Goal: Task Accomplishment & Management: Use online tool/utility

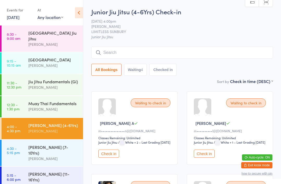
click at [171, 52] on input "search" at bounding box center [182, 53] width 182 height 12
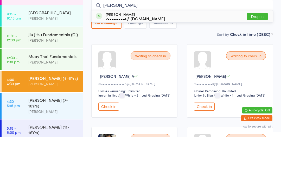
type input "[PERSON_NAME]"
click at [259, 60] on button "Drop in" at bounding box center [257, 64] width 21 height 8
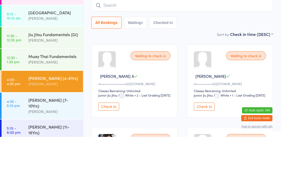
scroll to position [47, 0]
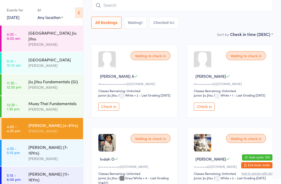
click at [28, 149] on link "4:30 - 5:15 pm [PERSON_NAME] (7-10Yrs) [PERSON_NAME]" at bounding box center [43, 153] width 82 height 26
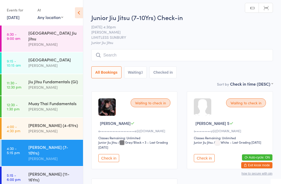
click at [152, 53] on input "search" at bounding box center [182, 55] width 182 height 12
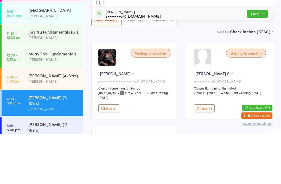
type input "Ili"
click at [255, 60] on button "Drop in" at bounding box center [257, 64] width 21 height 8
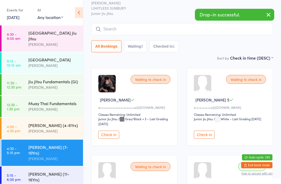
scroll to position [22, 0]
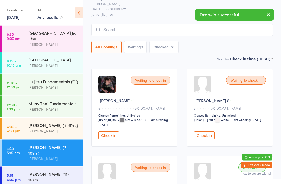
click at [165, 33] on input "search" at bounding box center [182, 30] width 182 height 12
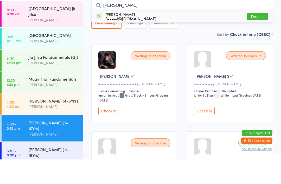
type input "[PERSON_NAME]"
click at [261, 38] on button "Drop in" at bounding box center [257, 42] width 21 height 8
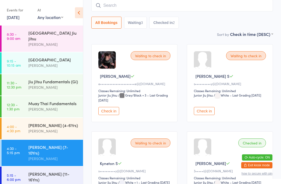
click at [117, 11] on input "search" at bounding box center [182, 5] width 182 height 12
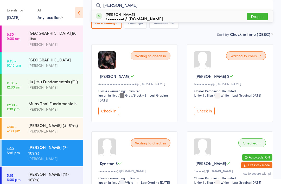
type input "[PERSON_NAME]"
click at [129, 16] on div "s••••••••4@[DOMAIN_NAME]" at bounding box center [134, 18] width 57 height 4
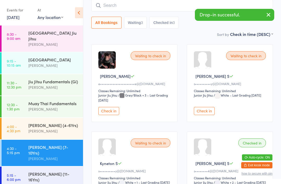
click at [105, 10] on input "search" at bounding box center [182, 5] width 182 height 12
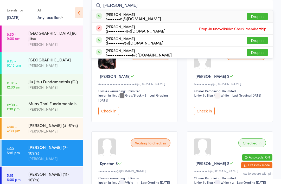
type input "[PERSON_NAME]"
click at [125, 20] on div "r•••••••a@[DOMAIN_NAME]" at bounding box center [134, 18] width 56 height 4
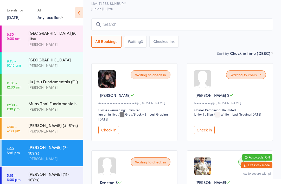
scroll to position [26, 0]
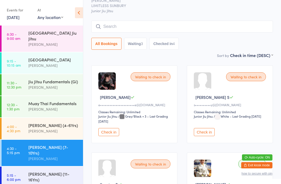
click at [156, 28] on input "search" at bounding box center [182, 27] width 182 height 12
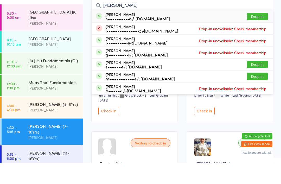
type input "[PERSON_NAME]"
click at [170, 32] on div "[PERSON_NAME] r••••••••••••o@[DOMAIN_NAME] Drop in" at bounding box center [182, 38] width 181 height 12
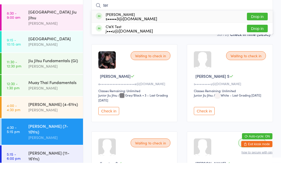
type input "[PERSON_NAME]"
click at [4, 30] on link "8:30 - 9:00 am [GEOGRAPHIC_DATA] Jiu Jitsu [PERSON_NAME]" at bounding box center [43, 39] width 82 height 26
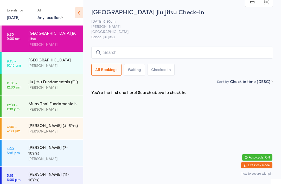
click at [79, 16] on icon at bounding box center [79, 12] width 8 height 11
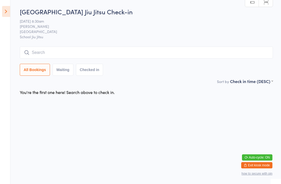
click at [9, 10] on icon at bounding box center [6, 11] width 8 height 11
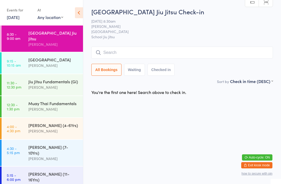
click at [57, 15] on select "Any location [GEOGRAPHIC_DATA] [GEOGRAPHIC_DATA] LIMITLESS [GEOGRAPHIC_DATA]" at bounding box center [51, 17] width 26 height 6
select select "2"
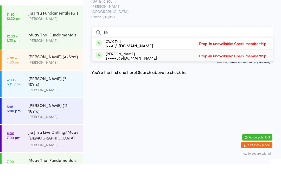
type input "Te"
click at [99, 72] on span at bounding box center [99, 75] width 7 height 7
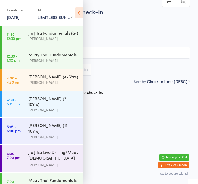
click at [83, 7] on icon at bounding box center [79, 12] width 8 height 11
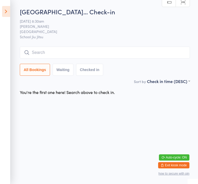
click at [75, 14] on h2 "[GEOGRAPHIC_DATA]… Check-in" at bounding box center [105, 11] width 170 height 9
click at [174, 125] on html "You have now entered Kiosk Mode. Members will be able to check themselves in us…" at bounding box center [99, 92] width 198 height 184
click at [5, 16] on icon at bounding box center [6, 11] width 8 height 11
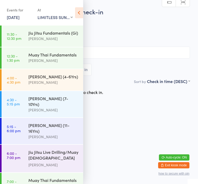
click at [38, 18] on select "Any location [GEOGRAPHIC_DATA] [GEOGRAPHIC_DATA] LIMITLESS [GEOGRAPHIC_DATA]" at bounding box center [55, 17] width 35 height 6
click at [14, 79] on time "4:00 - 4:30 pm" at bounding box center [14, 80] width 14 height 8
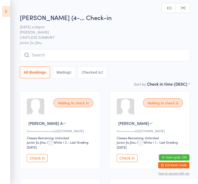
click at [27, 53] on input "search" at bounding box center [105, 55] width 170 height 12
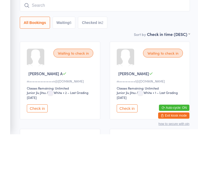
type input "Z"
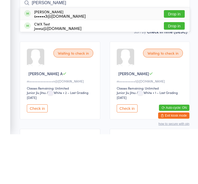
type input "[PERSON_NAME]"
click at [172, 60] on button "Drop in" at bounding box center [174, 64] width 21 height 8
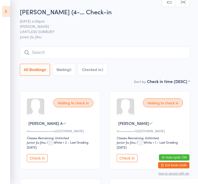
click at [6, 11] on icon at bounding box center [6, 11] width 8 height 11
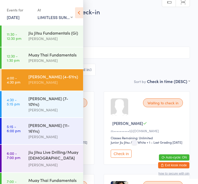
click at [22, 102] on link "4:30 - 5:15 pm [PERSON_NAME] (7-10Yrs) [PERSON_NAME]" at bounding box center [43, 104] width 82 height 26
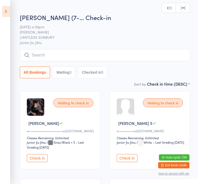
click at [27, 61] on input "search" at bounding box center [105, 55] width 170 height 12
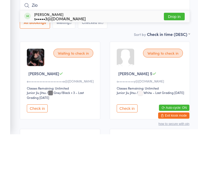
type input "Zio"
click at [172, 63] on button "Drop in" at bounding box center [174, 67] width 21 height 8
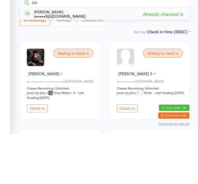
type input "zio"
click at [174, 59] on span "Already checked in" at bounding box center [163, 63] width 43 height 9
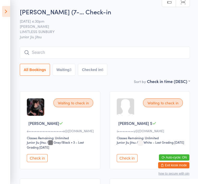
click at [78, 56] on input "search" at bounding box center [105, 53] width 170 height 12
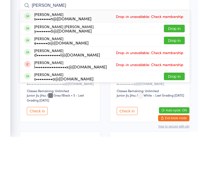
type input "[PERSON_NAME]"
click at [67, 76] on div "y••••••••5@[DOMAIN_NAME]" at bounding box center [63, 78] width 59 height 4
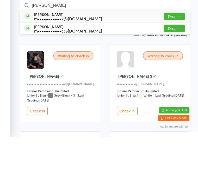
type input "[PERSON_NAME]"
click at [175, 60] on button "Drop in" at bounding box center [174, 64] width 21 height 8
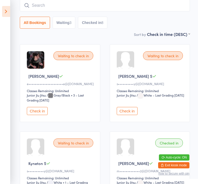
click at [39, 112] on button "Check in" at bounding box center [37, 111] width 21 height 8
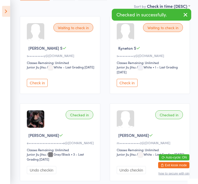
click at [41, 175] on button "Undo checkin" at bounding box center [41, 171] width 29 height 8
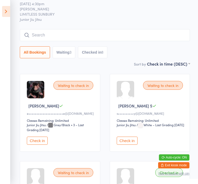
scroll to position [0, 0]
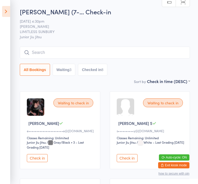
click at [68, 73] on button "Waiting 3" at bounding box center [64, 70] width 23 height 12
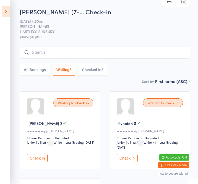
click at [98, 72] on button "Checked in 8" at bounding box center [92, 70] width 29 height 12
select select "5"
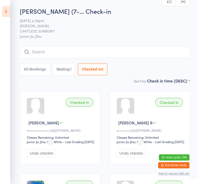
scroll to position [1, 0]
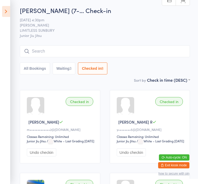
click at [41, 70] on button "All Bookings" at bounding box center [35, 69] width 30 height 12
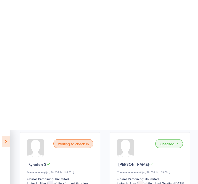
scroll to position [0, 0]
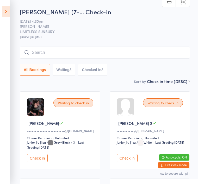
click at [123, 54] on input "search" at bounding box center [105, 53] width 170 height 12
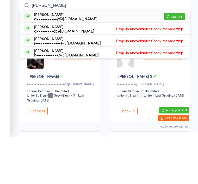
type input "[PERSON_NAME]"
click at [132, 58] on div "[PERSON_NAME] a•••••••••••y@[DOMAIN_NAME] Check in" at bounding box center [105, 64] width 170 height 12
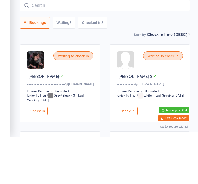
scroll to position [47, 0]
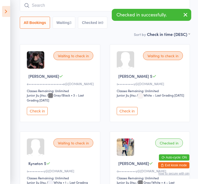
click at [177, 144] on div "Checked in" at bounding box center [169, 143] width 28 height 9
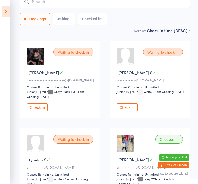
click at [174, 144] on div "Checked in" at bounding box center [169, 139] width 28 height 9
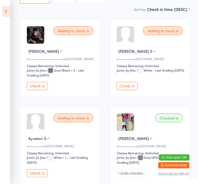
scroll to position [73, 0]
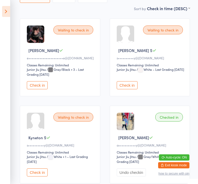
click at [173, 122] on div "Checked in" at bounding box center [169, 117] width 28 height 9
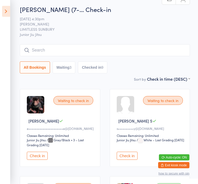
scroll to position [0, 0]
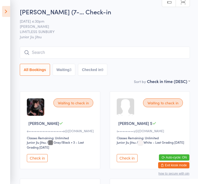
click at [113, 54] on input "search" at bounding box center [105, 53] width 170 height 12
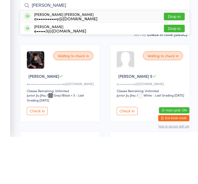
type input "[PERSON_NAME]"
click at [178, 60] on button "Drop in" at bounding box center [174, 64] width 21 height 8
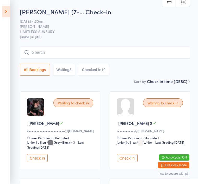
click at [103, 75] on button "Checked in 10" at bounding box center [93, 70] width 31 height 12
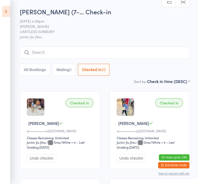
click at [158, 53] on input "search" at bounding box center [105, 53] width 170 height 12
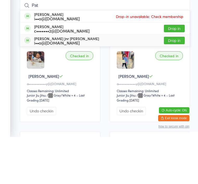
type input "Pat"
click at [79, 88] on div "i••o@[DOMAIN_NAME]" at bounding box center [66, 90] width 65 height 4
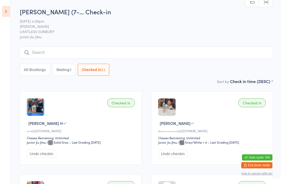
click at [7, 10] on icon at bounding box center [6, 11] width 8 height 11
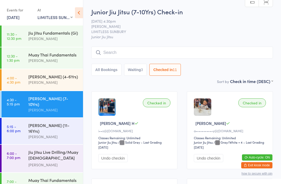
click at [152, 102] on div "Checked in" at bounding box center [157, 103] width 28 height 9
click at [153, 105] on div "Checked in" at bounding box center [157, 103] width 28 height 9
click at [118, 50] on input "search" at bounding box center [182, 53] width 182 height 12
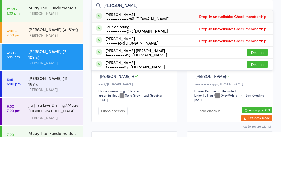
type input "[PERSON_NAME]"
click at [261, 96] on button "Drop in" at bounding box center [257, 100] width 21 height 8
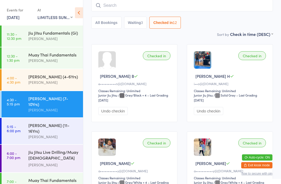
click at [126, 10] on input "search" at bounding box center [182, 5] width 182 height 12
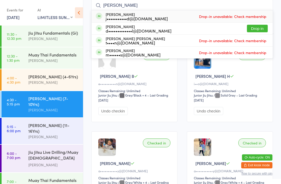
type input "[PERSON_NAME]"
click at [255, 27] on button "Drop in" at bounding box center [257, 29] width 21 height 8
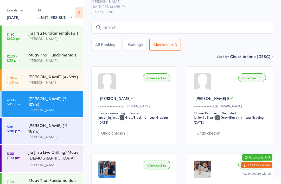
click at [121, 27] on input "search" at bounding box center [182, 28] width 182 height 12
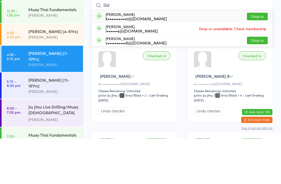
scroll to position [0, 0]
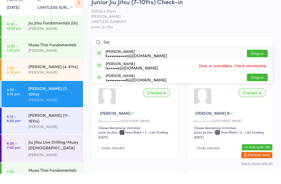
type input "Sid"
click at [159, 29] on span "LIMITLESS SUNBURY" at bounding box center [178, 31] width 174 height 5
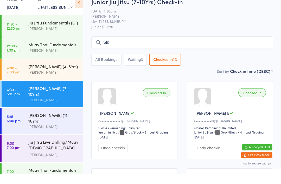
scroll to position [10, 0]
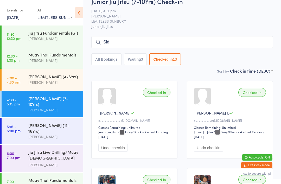
click at [59, 134] on div "[PERSON_NAME]" at bounding box center [53, 137] width 50 height 6
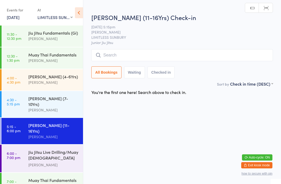
click at [139, 56] on input "search" at bounding box center [182, 55] width 182 height 12
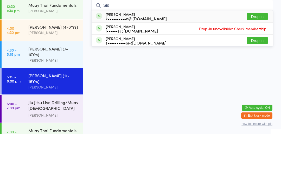
type input "Sid"
click at [255, 63] on button "Drop in" at bounding box center [257, 67] width 21 height 8
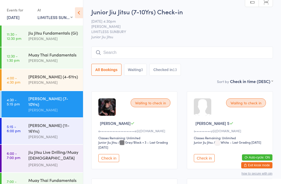
click at [182, 54] on input "search" at bounding box center [182, 53] width 182 height 12
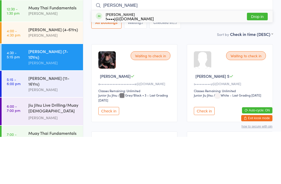
type input "[PERSON_NAME]"
click at [260, 60] on button "Drop in" at bounding box center [257, 64] width 21 height 8
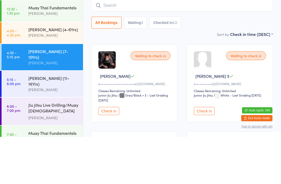
scroll to position [47, 0]
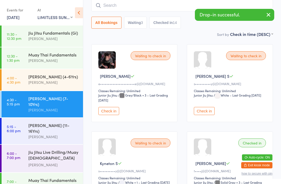
click at [152, 7] on input "search" at bounding box center [182, 5] width 182 height 12
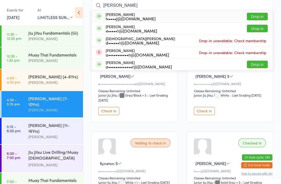
type input "[PERSON_NAME]"
click at [262, 19] on button "Drop in" at bounding box center [257, 17] width 21 height 8
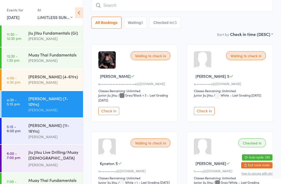
click at [69, 123] on div "[PERSON_NAME] (11-16Yrs)" at bounding box center [53, 128] width 50 height 11
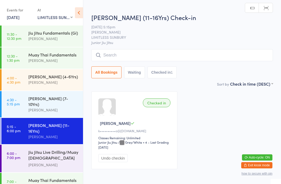
click at [138, 50] on input "search" at bounding box center [182, 55] width 182 height 12
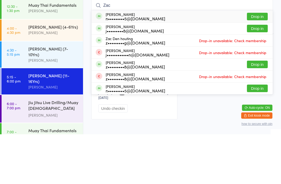
type input "Zac"
click at [256, 63] on button "Drop in" at bounding box center [257, 67] width 21 height 8
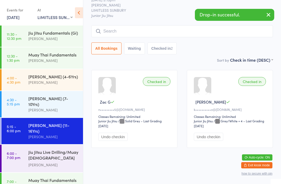
click at [63, 91] on div "[PERSON_NAME] (7-10Yrs) [PERSON_NAME]" at bounding box center [55, 104] width 55 height 26
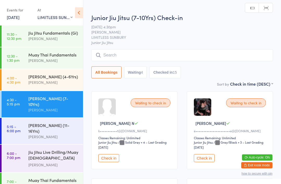
click at [141, 57] on input "search" at bounding box center [182, 55] width 182 height 12
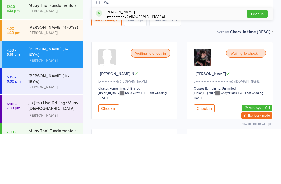
type input "Zra"
click at [261, 60] on button "Drop in" at bounding box center [257, 64] width 21 height 8
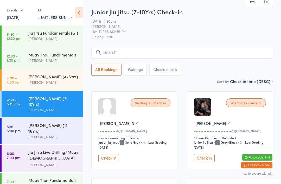
click at [164, 48] on input "search" at bounding box center [182, 53] width 182 height 12
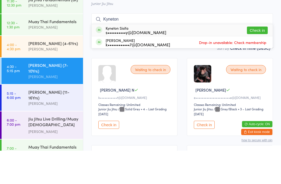
type input "Kyneton"
click at [139, 58] on div "Kyneton Sisifa s••••••••••y@[DOMAIN_NAME] Check in" at bounding box center [182, 64] width 181 height 12
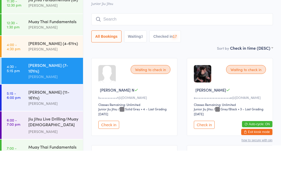
click at [55, 79] on div "[PERSON_NAME]" at bounding box center [53, 82] width 50 height 6
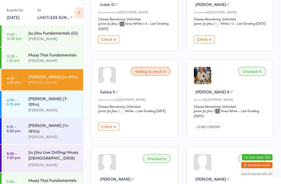
scroll to position [290, 0]
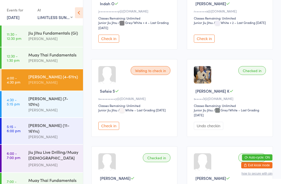
click at [108, 130] on button "Check in" at bounding box center [109, 126] width 21 height 8
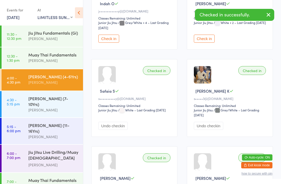
click at [61, 107] on div "[PERSON_NAME]" at bounding box center [53, 110] width 50 height 6
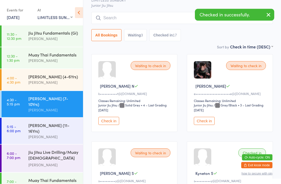
scroll to position [38, 0]
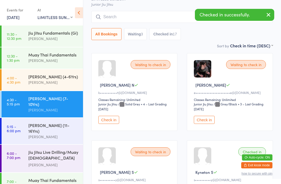
click at [64, 134] on div "[PERSON_NAME]" at bounding box center [53, 137] width 50 height 6
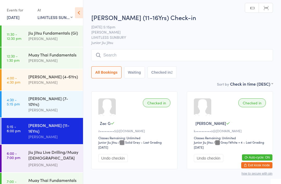
click at [71, 149] on div "Jiu Jitsu Live Drilling/Muay [DEMOGRAPHIC_DATA] Fighters" at bounding box center [53, 155] width 50 height 13
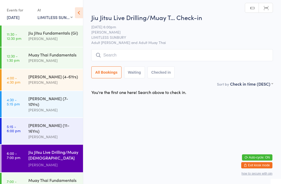
click at [52, 107] on div "[PERSON_NAME]" at bounding box center [53, 110] width 50 height 6
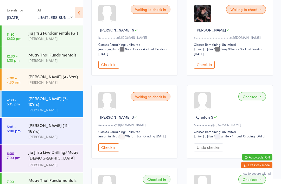
scroll to position [94, 0]
click at [110, 152] on button "Check in" at bounding box center [109, 148] width 21 height 8
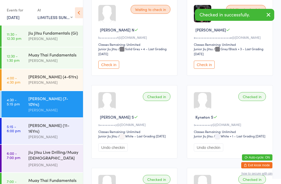
click at [56, 123] on div "[PERSON_NAME] (11-16Yrs)" at bounding box center [53, 128] width 50 height 11
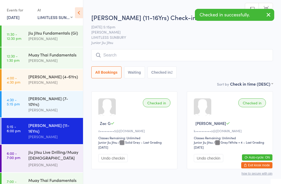
click at [65, 98] on div "[PERSON_NAME] (7-10Yrs)" at bounding box center [53, 101] width 50 height 11
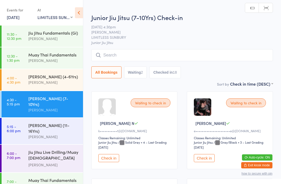
scroll to position [9, 0]
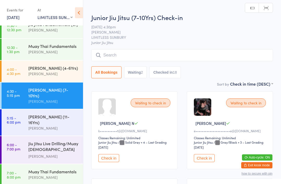
click at [52, 174] on div "Muay Thai Fundamentals [PERSON_NAME]" at bounding box center [55, 174] width 55 height 21
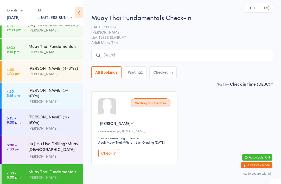
click at [50, 99] on div "[PERSON_NAME]" at bounding box center [53, 102] width 50 height 6
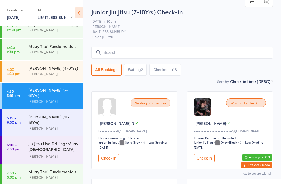
click at [194, 50] on input "search" at bounding box center [182, 53] width 182 height 12
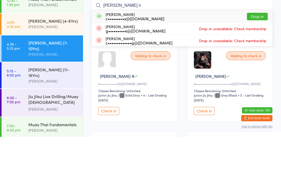
type input "[PERSON_NAME] n"
click at [260, 60] on button "Drop in" at bounding box center [257, 64] width 21 height 8
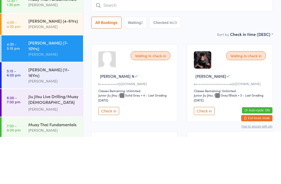
click at [177, 47] on input "search" at bounding box center [182, 53] width 182 height 12
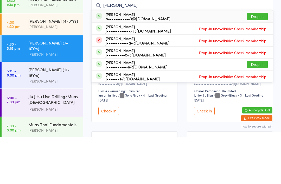
type input "[PERSON_NAME]"
click at [258, 60] on button "Drop in" at bounding box center [257, 64] width 21 height 8
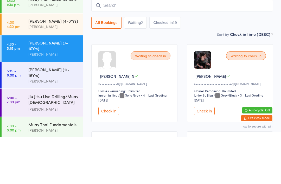
scroll to position [47, 0]
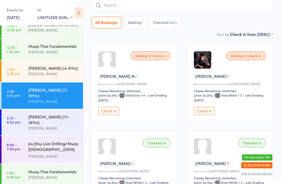
click at [58, 121] on div "[PERSON_NAME] (11-16Yrs) [PERSON_NAME]" at bounding box center [55, 122] width 55 height 26
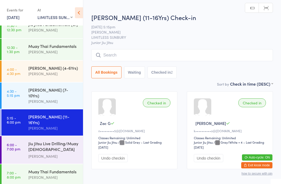
click at [125, 53] on input "search" at bounding box center [182, 55] width 182 height 12
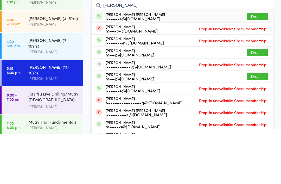
type input "[PERSON_NAME]"
click at [144, 66] on div "j•••••••e@[DOMAIN_NAME]" at bounding box center [135, 68] width 59 height 4
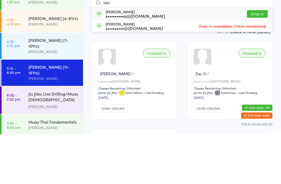
type input "sas"
click at [253, 60] on button "Drop in" at bounding box center [257, 64] width 21 height 8
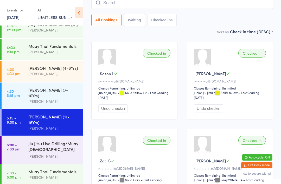
click at [47, 141] on div "Jiu Jitsu Live Drilling/Muay [DEMOGRAPHIC_DATA] Fighters" at bounding box center [53, 147] width 50 height 13
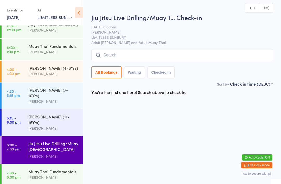
click at [145, 57] on input "search" at bounding box center [182, 55] width 182 height 12
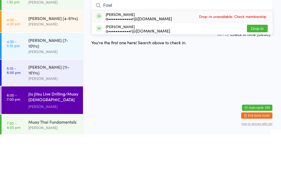
type input "Fowl"
click at [255, 75] on button "Drop in" at bounding box center [257, 79] width 21 height 8
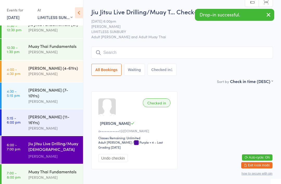
click at [49, 115] on div "[PERSON_NAME] (11-16Yrs)" at bounding box center [53, 119] width 50 height 11
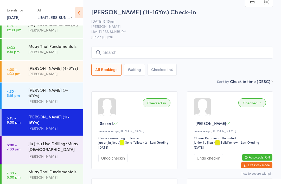
click at [18, 147] on link "6:00 - 7:00 pm [PERSON_NAME] Live Drilling/Muay [DEMOGRAPHIC_DATA] Fighters [PE…" at bounding box center [43, 150] width 82 height 28
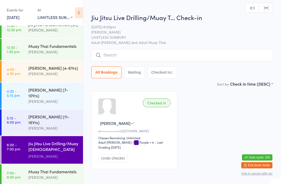
click at [113, 52] on input "search" at bounding box center [182, 55] width 182 height 12
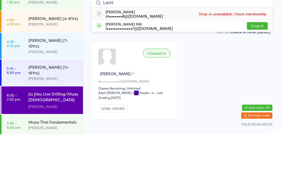
type input "Lachl"
click at [256, 72] on button "Drop in" at bounding box center [257, 76] width 21 height 8
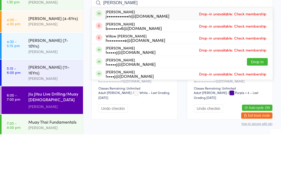
type input "[PERSON_NAME]"
click at [252, 60] on span "Drop-in unavailable: Check membership" at bounding box center [233, 64] width 70 height 8
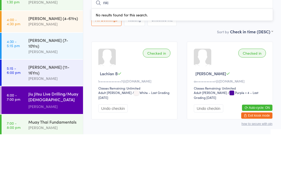
type input "nich"
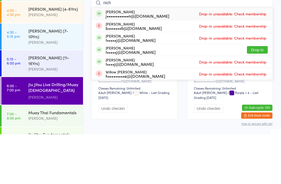
scroll to position [18, 0]
click at [70, 100] on div "[PERSON_NAME] (11-16Yrs) [PERSON_NAME]" at bounding box center [55, 113] width 55 height 26
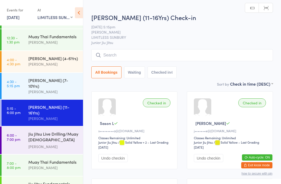
click at [211, 61] on input "search" at bounding box center [182, 55] width 182 height 12
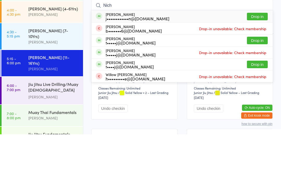
type input "Nich"
click at [259, 63] on button "Drop in" at bounding box center [257, 67] width 21 height 8
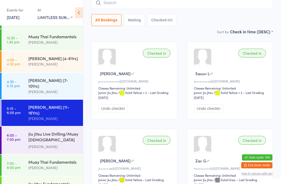
click at [179, 6] on input "search" at bounding box center [182, 3] width 182 height 12
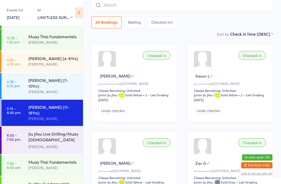
scroll to position [47, 0]
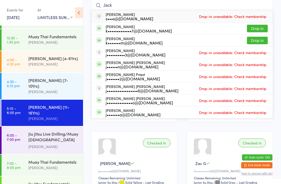
type input "Jack"
click at [264, 41] on button "Drop in" at bounding box center [257, 41] width 21 height 8
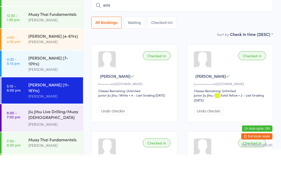
scroll to position [18, 0]
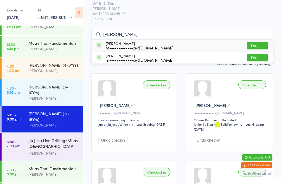
type input "[PERSON_NAME]"
click at [262, 58] on button "Drop in" at bounding box center [257, 58] width 21 height 8
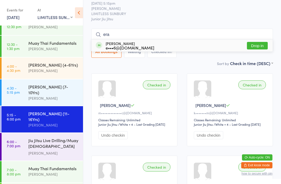
type input "era"
click at [261, 46] on button "Drop in" at bounding box center [257, 46] width 21 height 8
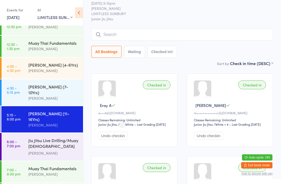
click at [139, 32] on input "search" at bounding box center [182, 35] width 182 height 12
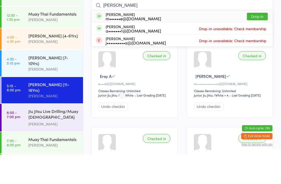
type input "[PERSON_NAME]"
click at [260, 42] on button "Drop in" at bounding box center [257, 46] width 21 height 8
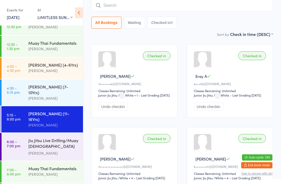
click at [162, 6] on input "search" at bounding box center [182, 5] width 182 height 12
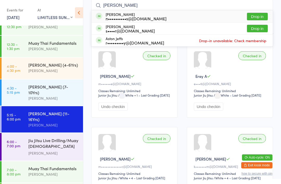
type input "[PERSON_NAME]"
click at [260, 29] on button "Drop in" at bounding box center [257, 29] width 21 height 8
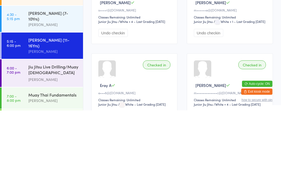
click at [44, 138] on div "Jiu Jitsu Live Drilling/Muay [DEMOGRAPHIC_DATA] Fighters" at bounding box center [53, 144] width 50 height 13
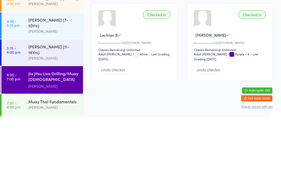
scroll to position [28, 0]
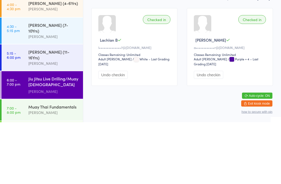
click at [68, 150] on div "[PERSON_NAME]" at bounding box center [53, 153] width 50 height 6
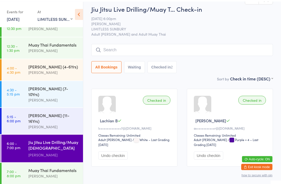
scroll to position [0, 0]
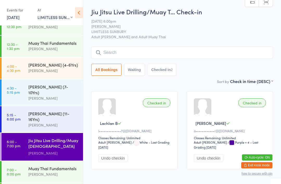
click at [69, 140] on div "Jiu Jitsu Live Drilling/Muay [DEMOGRAPHIC_DATA] Fighters" at bounding box center [53, 144] width 50 height 13
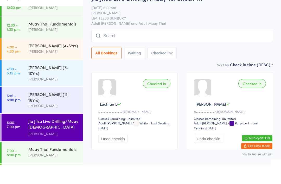
scroll to position [11, 0]
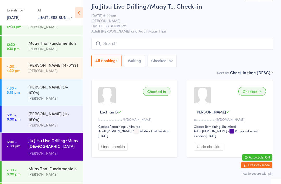
click at [162, 44] on input "search" at bounding box center [182, 44] width 182 height 12
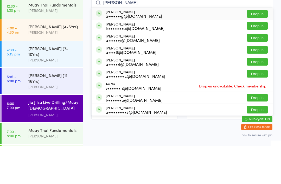
type input "[PERSON_NAME]"
click at [151, 76] on div "a••••••y@[DOMAIN_NAME]" at bounding box center [133, 78] width 54 height 4
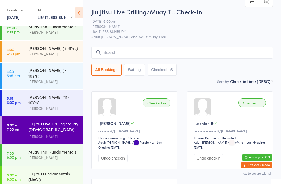
scroll to position [12, 0]
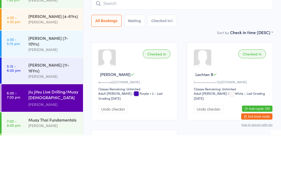
click at [212, 47] on input "search" at bounding box center [182, 53] width 182 height 12
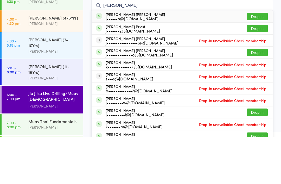
type input "[PERSON_NAME]"
click at [255, 96] on button "Drop in" at bounding box center [257, 100] width 21 height 8
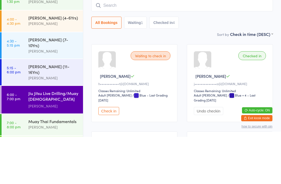
scroll to position [47, 0]
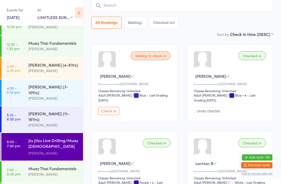
click at [178, 7] on input "search" at bounding box center [182, 5] width 182 height 12
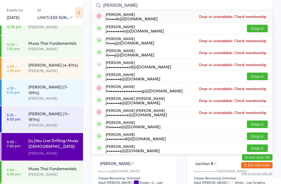
type input "[PERSON_NAME]"
click at [258, 77] on button "Drop in" at bounding box center [257, 77] width 21 height 8
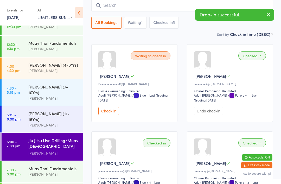
click at [270, 16] on icon "button" at bounding box center [269, 14] width 6 height 7
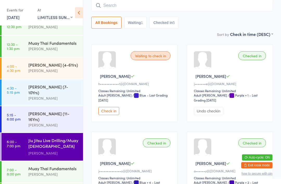
click at [51, 138] on div "Jiu Jitsu Live Drilling/Muay [DEMOGRAPHIC_DATA] Fighters" at bounding box center [53, 144] width 50 height 13
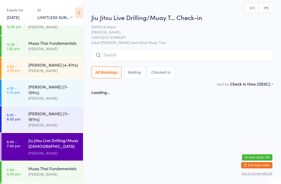
scroll to position [0, 0]
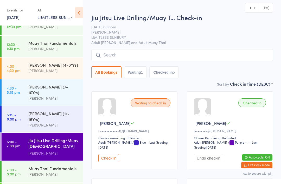
click at [189, 58] on input "search" at bounding box center [182, 55] width 182 height 12
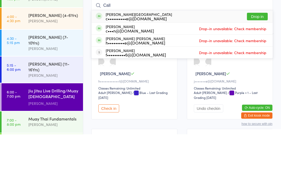
type input "Call"
click at [163, 60] on div "[PERSON_NAME] Ridge c••••••••••e@[DOMAIN_NAME] Drop in" at bounding box center [182, 66] width 181 height 12
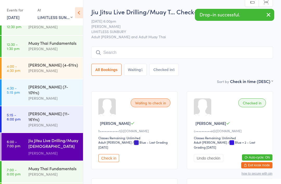
click at [142, 52] on input "search" at bounding box center [182, 53] width 182 height 12
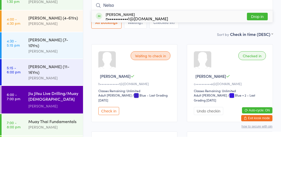
type input "Nelso"
click at [255, 60] on button "Drop in" at bounding box center [257, 64] width 21 height 8
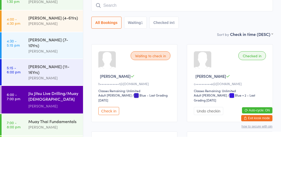
scroll to position [47, 0]
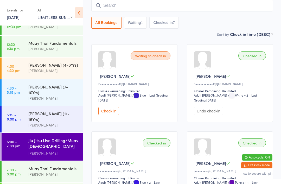
click at [153, 6] on input "search" at bounding box center [182, 5] width 182 height 12
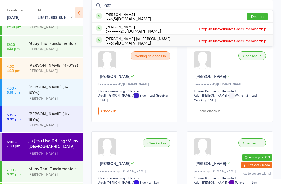
type input "Patr"
click at [175, 43] on div "[PERSON_NAME] Jnr [PERSON_NAME] i••o@[DOMAIN_NAME] Drop-in unavailable: Check m…" at bounding box center [182, 41] width 181 height 12
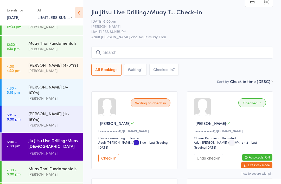
click at [150, 52] on input "search" at bounding box center [182, 53] width 182 height 12
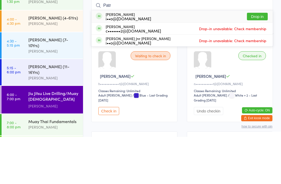
type input "Patr"
click at [261, 60] on button "Drop in" at bounding box center [257, 64] width 21 height 8
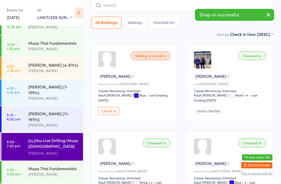
click at [141, 9] on input "search" at bounding box center [182, 5] width 182 height 12
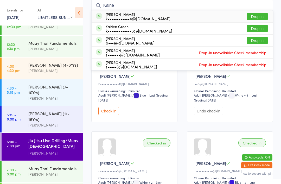
type input "Kaine"
click at [260, 16] on button "Drop in" at bounding box center [257, 17] width 21 height 8
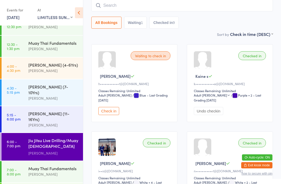
click at [50, 122] on div "[PERSON_NAME]" at bounding box center [53, 125] width 50 height 6
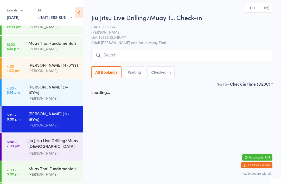
scroll to position [0, 0]
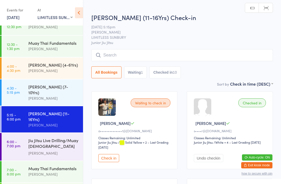
click at [127, 56] on input "search" at bounding box center [182, 55] width 182 height 12
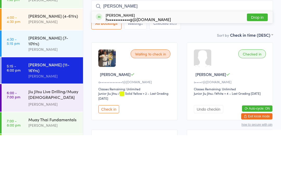
type input "[PERSON_NAME]"
click at [256, 63] on button "Drop in" at bounding box center [257, 67] width 21 height 8
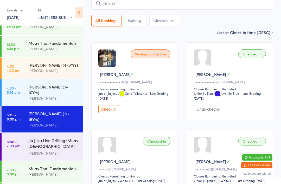
click at [108, 109] on button "Check in" at bounding box center [109, 109] width 21 height 8
